Goal: Download file/media

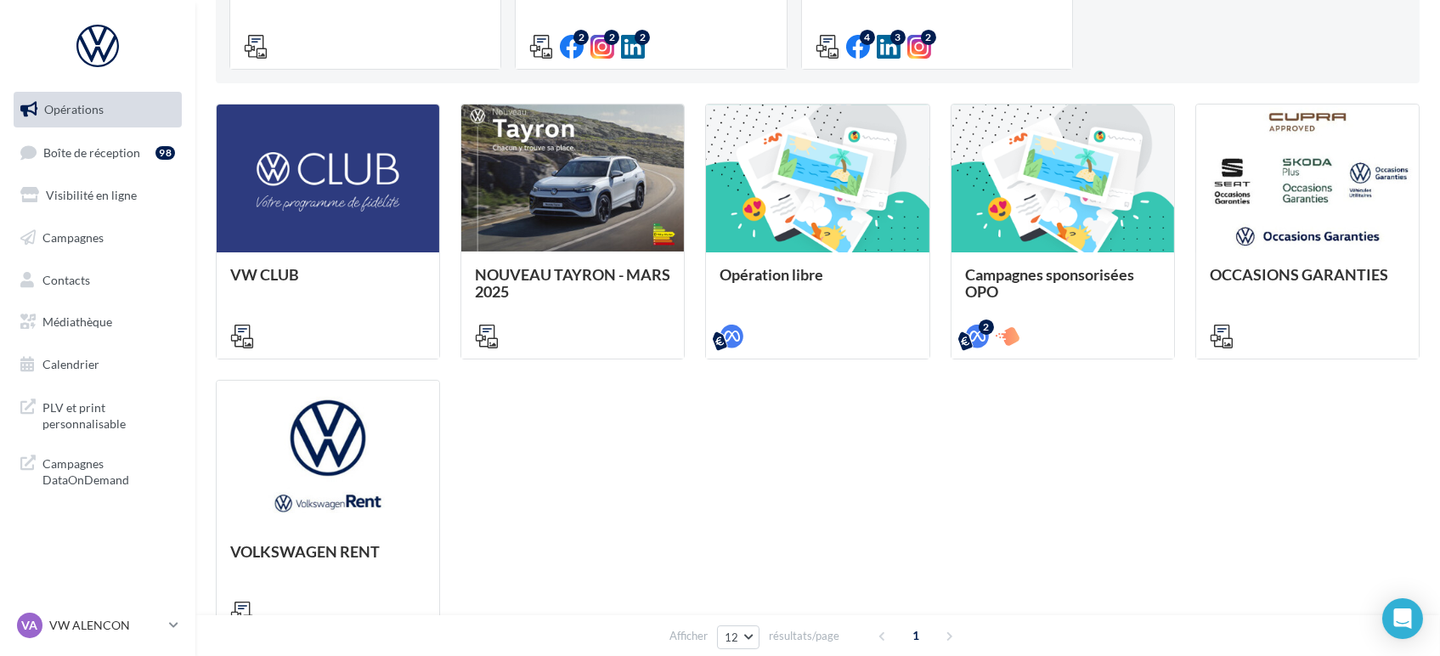
scroll to position [420, 0]
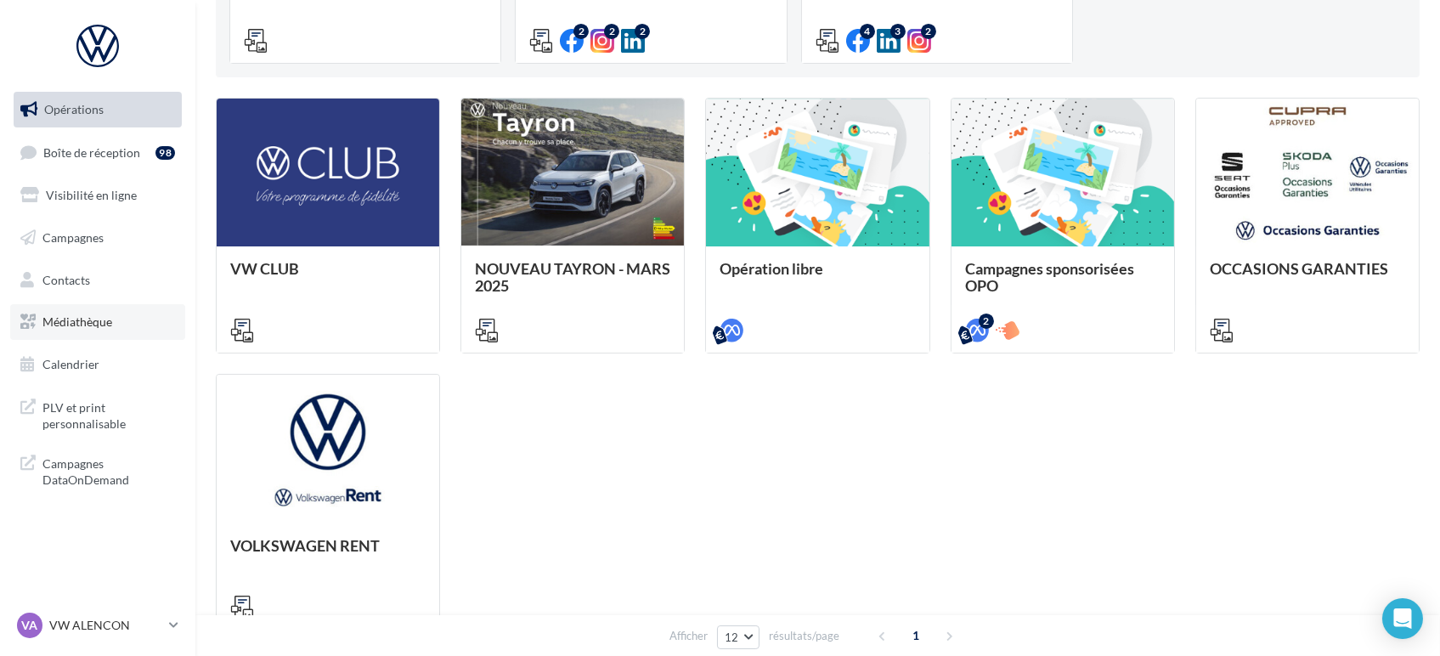
click at [116, 320] on link "Médiathèque" at bounding box center [97, 322] width 175 height 36
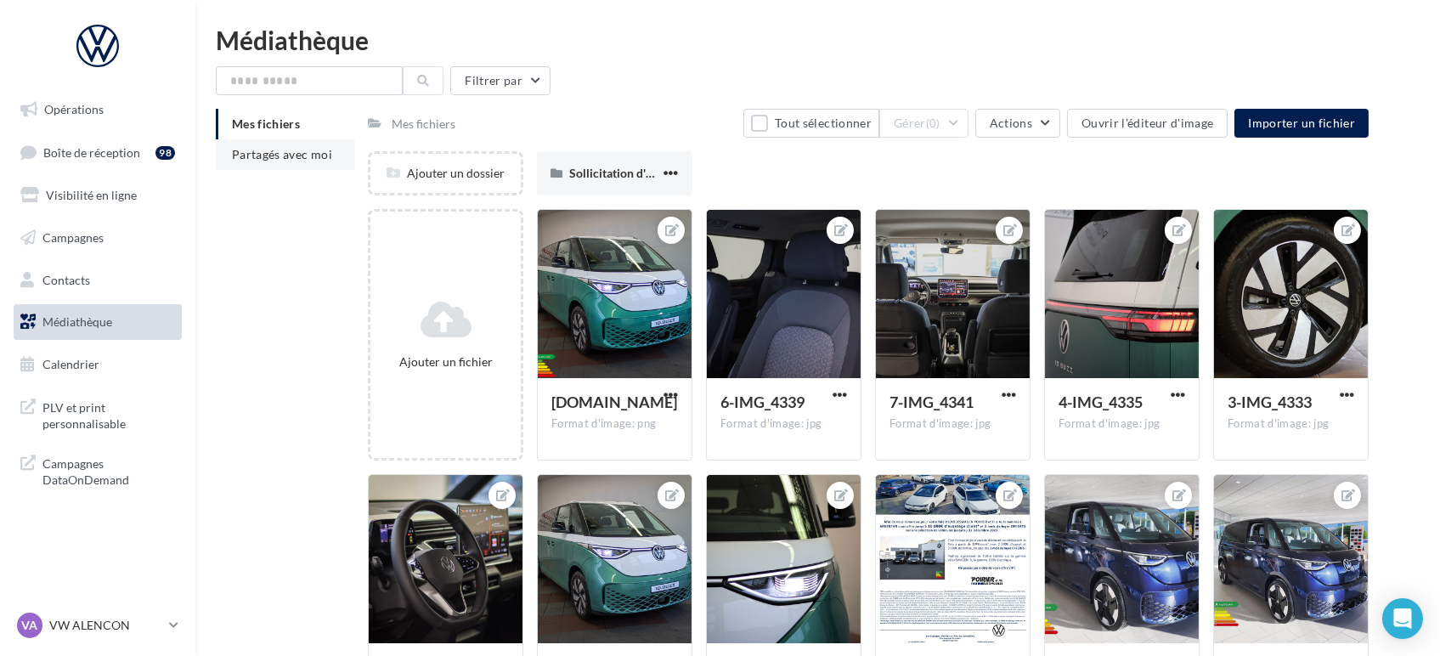
click at [291, 168] on li "Partagés avec moi" at bounding box center [285, 154] width 139 height 31
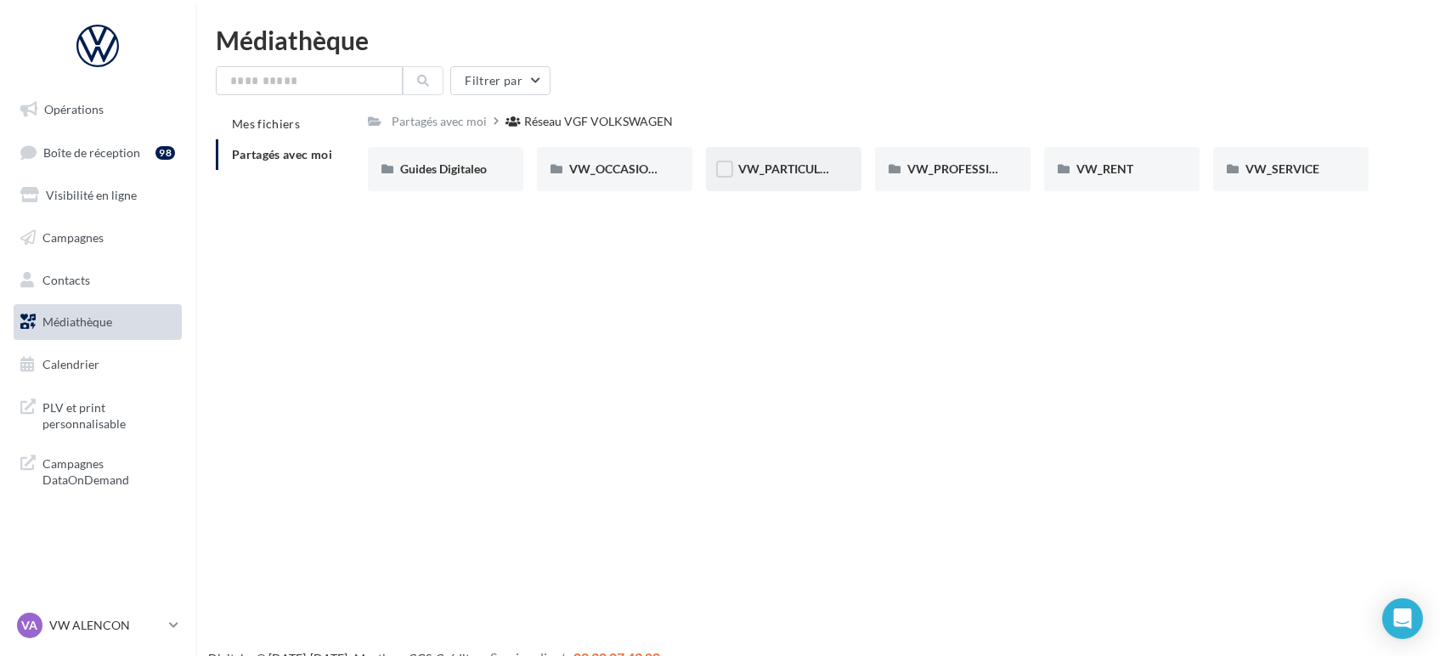
click at [796, 179] on div "VW_PARTICULIERS" at bounding box center [784, 169] width 156 height 44
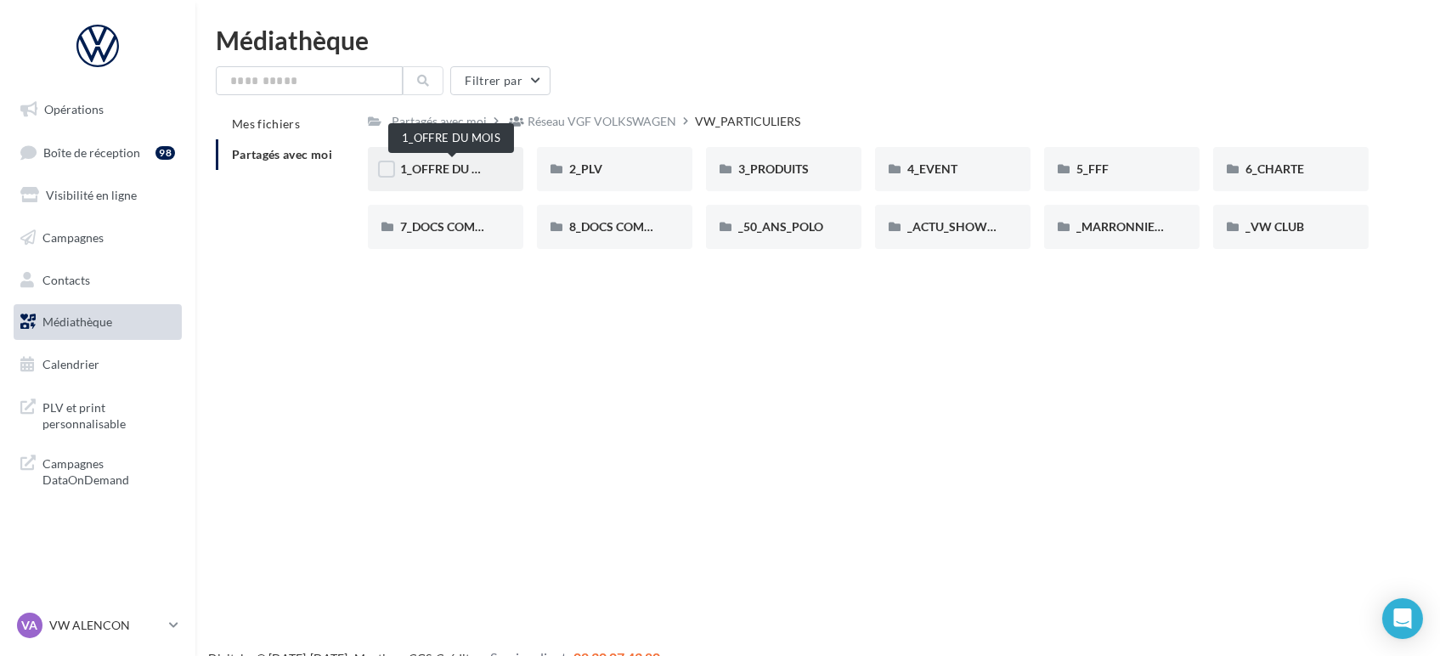
click at [432, 163] on span "1_OFFRE DU MOIS" at bounding box center [451, 168] width 102 height 14
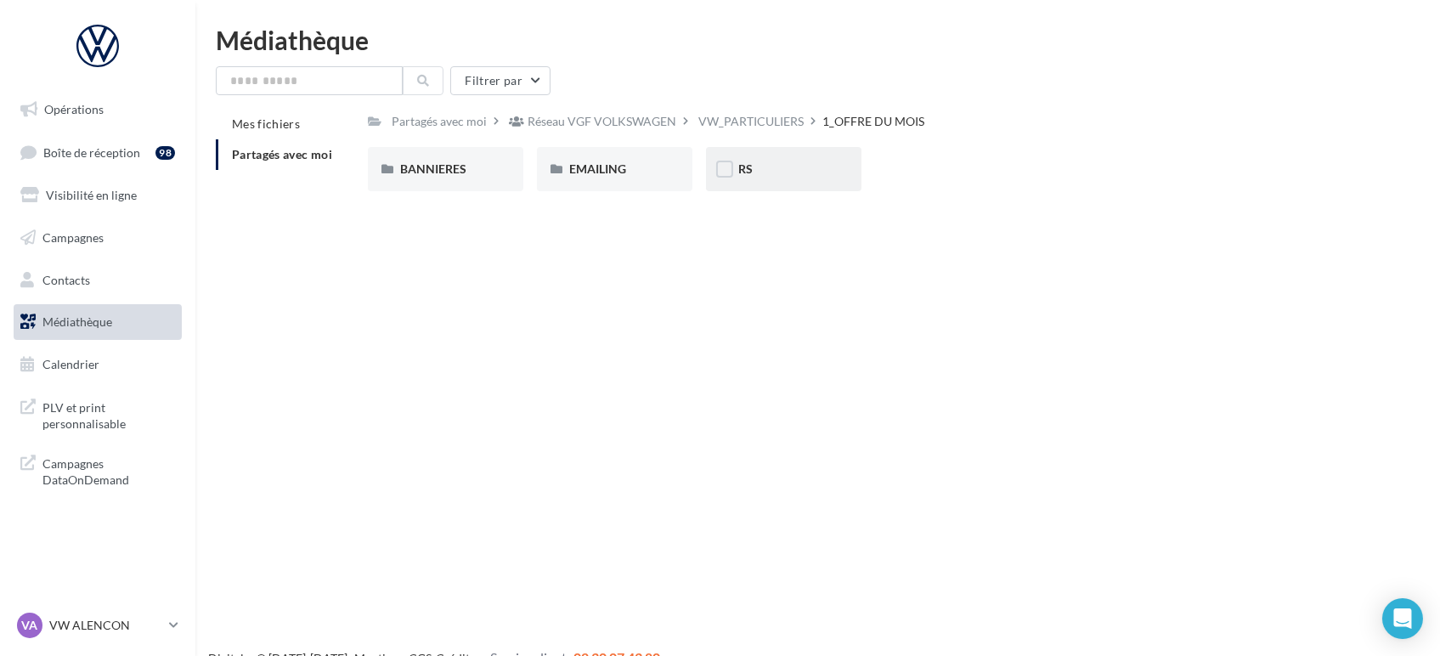
click at [778, 177] on div "RS" at bounding box center [784, 169] width 91 height 17
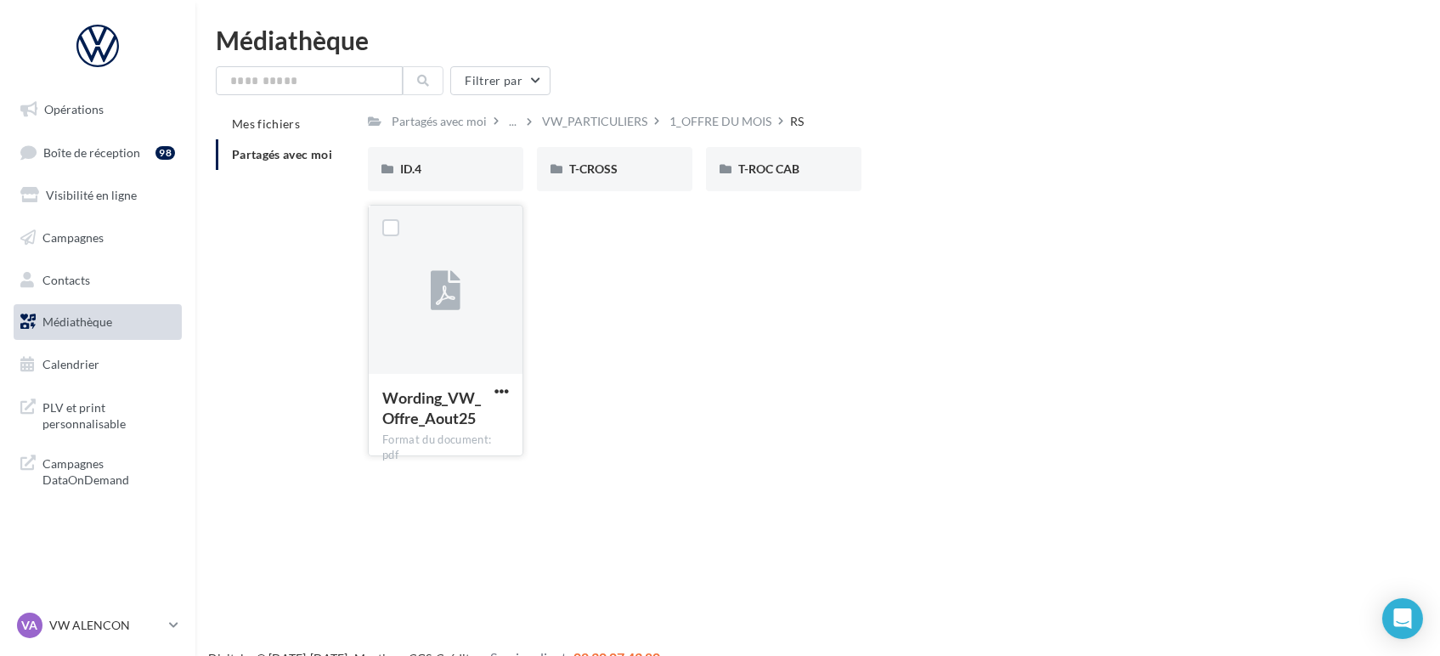
click at [510, 388] on button "button" at bounding box center [501, 392] width 21 height 17
click at [499, 421] on button "Télécharger" at bounding box center [427, 425] width 170 height 44
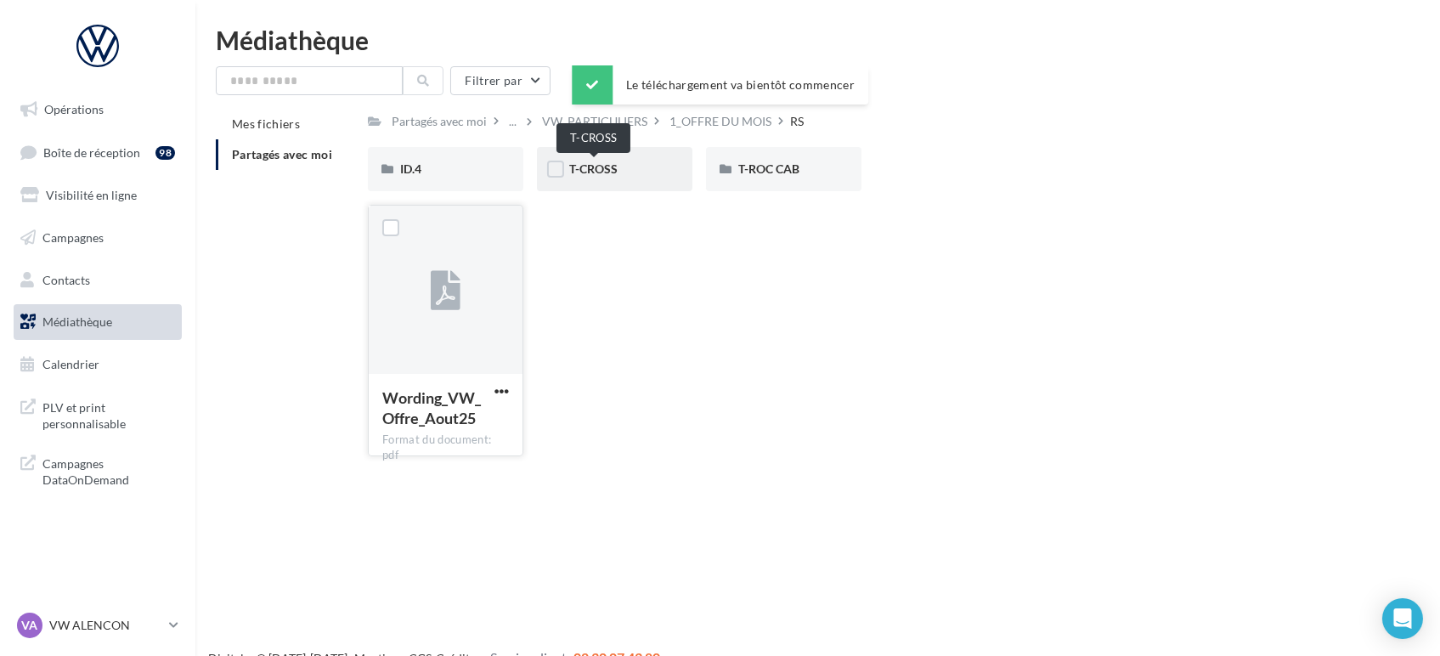
click at [602, 172] on span "T-CROSS" at bounding box center [593, 168] width 48 height 14
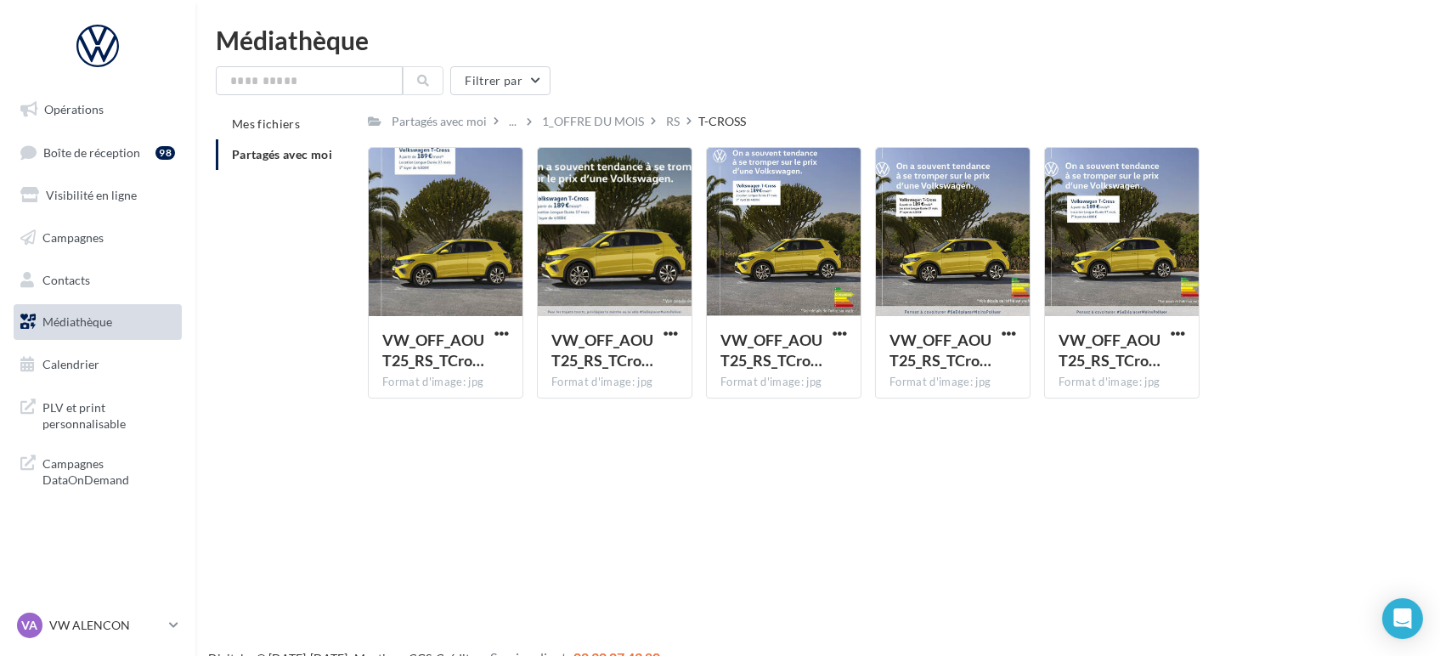
click at [984, 462] on div "Opérations Boîte de réception 98 Visibilité en ligne Campagnes Contacts Médiath…" at bounding box center [720, 355] width 1440 height 656
click at [1180, 325] on div at bounding box center [1178, 333] width 21 height 17
click at [1173, 331] on span "button" at bounding box center [1178, 333] width 14 height 14
click at [1068, 377] on button "Télécharger" at bounding box center [1104, 367] width 170 height 44
click at [73, 612] on link "VA VW ALENCON vw-ale-poi" at bounding box center [98, 625] width 168 height 32
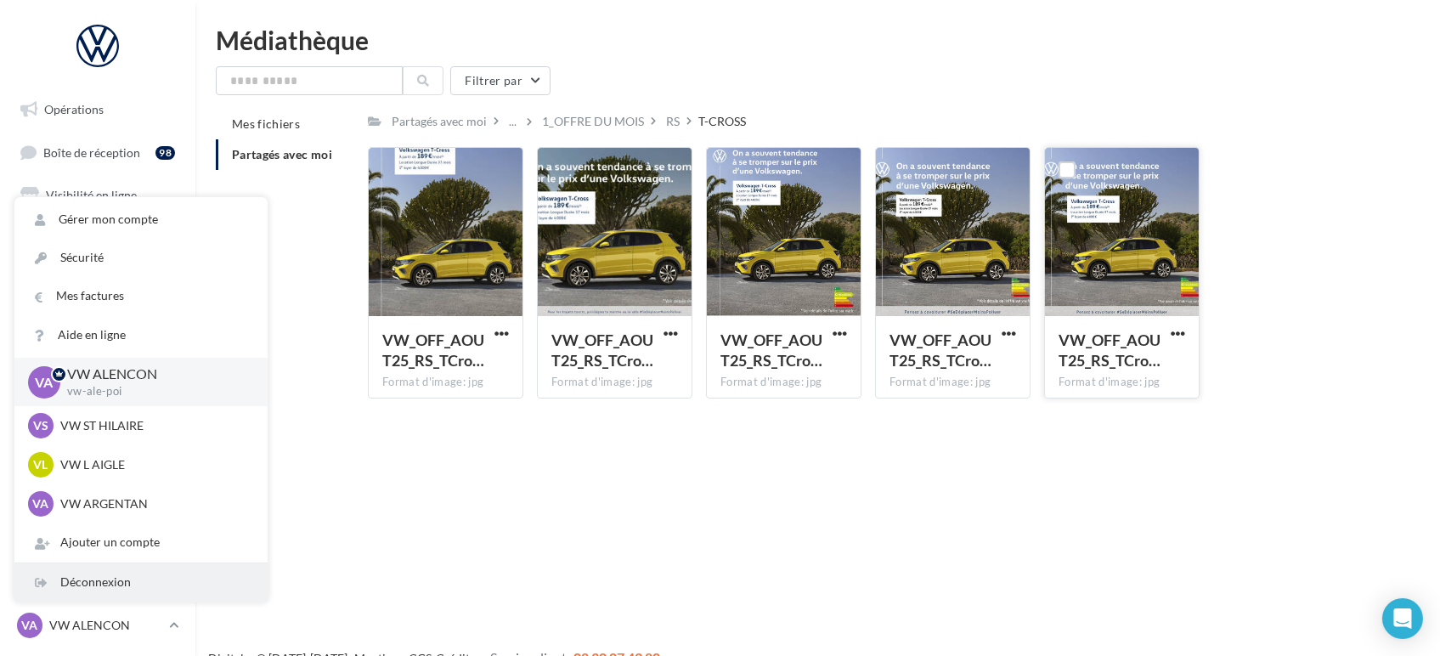
click at [75, 590] on div "Déconnexion" at bounding box center [140, 582] width 253 height 38
